Goal: Check status: Check status

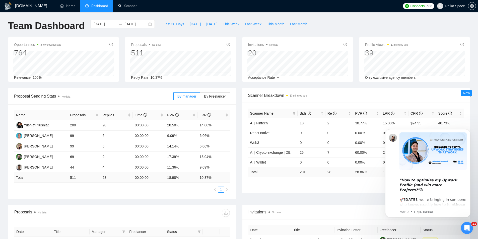
click at [117, 32] on div "[DATE] [DATE]" at bounding box center [123, 28] width 70 height 17
click at [144, 25] on div "[DATE] [DATE]" at bounding box center [123, 24] width 64 height 8
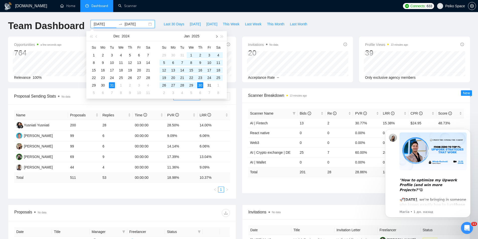
click at [216, 36] on span "button" at bounding box center [216, 36] width 3 height 3
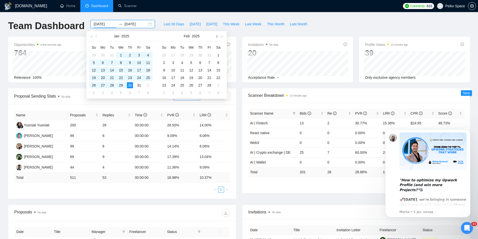
click at [216, 36] on span "button" at bounding box center [216, 36] width 3 height 3
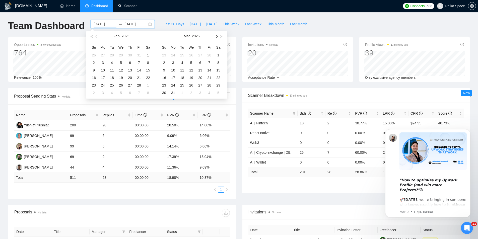
click at [216, 36] on span "button" at bounding box center [216, 36] width 3 height 3
click at [215, 35] on button "button" at bounding box center [216, 36] width 6 height 10
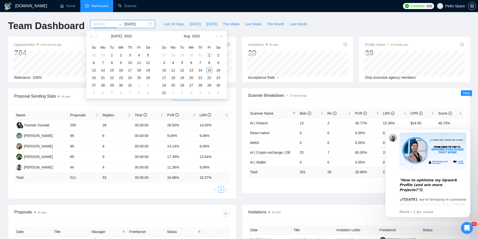
type input "[DATE]"
click at [209, 54] on div "1" at bounding box center [209, 55] width 6 height 6
click at [216, 36] on span "button" at bounding box center [216, 36] width 3 height 3
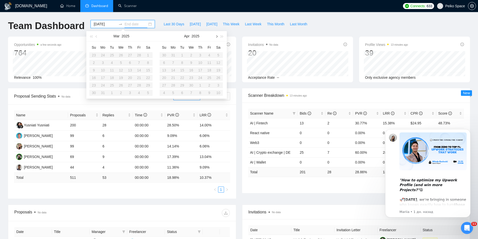
click at [216, 36] on span "button" at bounding box center [216, 36] width 3 height 3
type input "[DATE]"
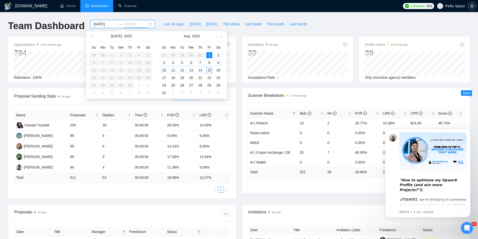
click at [210, 71] on div "15" at bounding box center [209, 70] width 6 height 6
